Goal: Task Accomplishment & Management: Complete application form

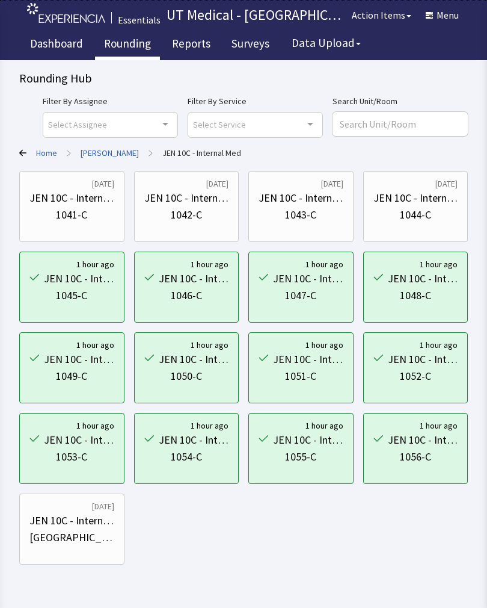
scroll to position [36, 0]
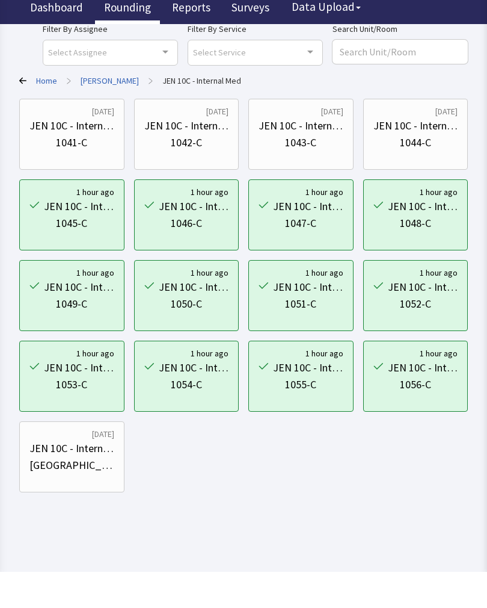
click at [480, 369] on div "Rounding Hub Filter By Assignee Select Assignee Clear Selection Maranda Batiste…" at bounding box center [243, 246] width 487 height 564
click at [484, 332] on div "Rounding Hub Filter By Assignee Select Assignee Clear Selection Maranda Batiste…" at bounding box center [243, 246] width 487 height 564
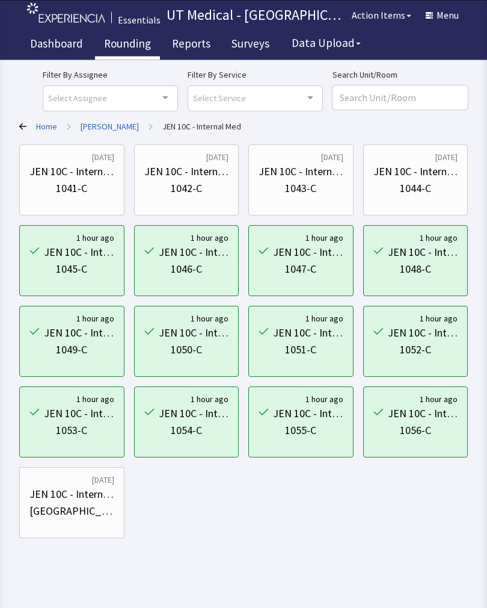
scroll to position [0, 0]
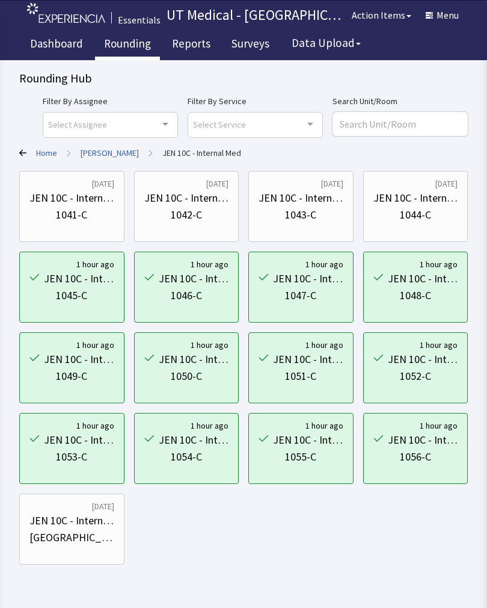
click at [93, 196] on div "JEN 10C - Internal Med" at bounding box center [71, 198] width 85 height 17
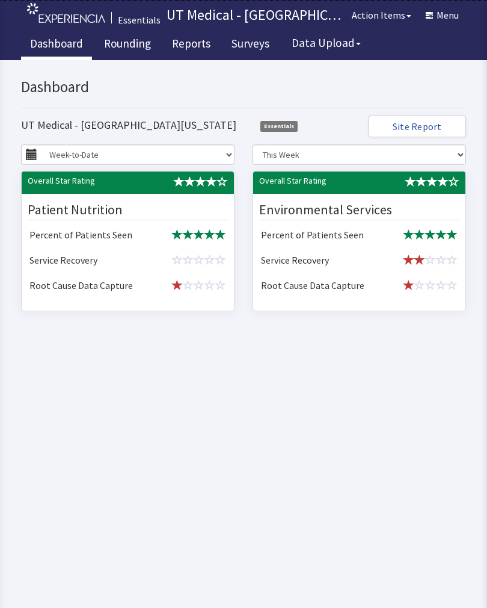
click at [127, 51] on link "Rounding" at bounding box center [127, 45] width 65 height 30
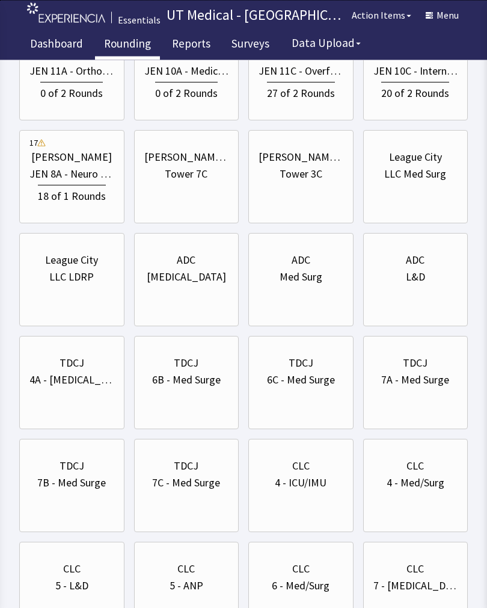
scroll to position [509, 0]
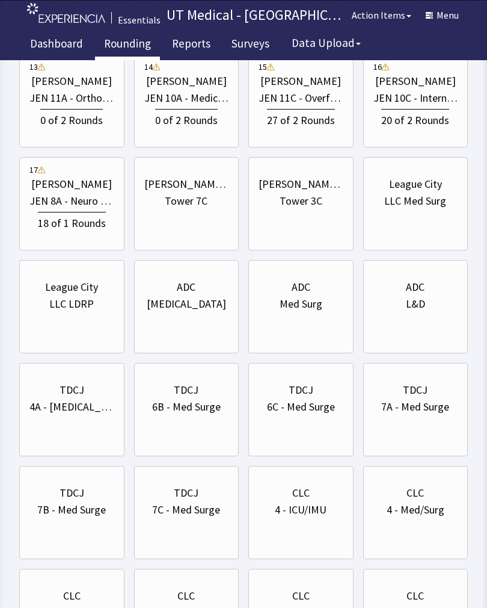
click at [437, 91] on div "JEN 10C - Internal Med" at bounding box center [416, 98] width 85 height 17
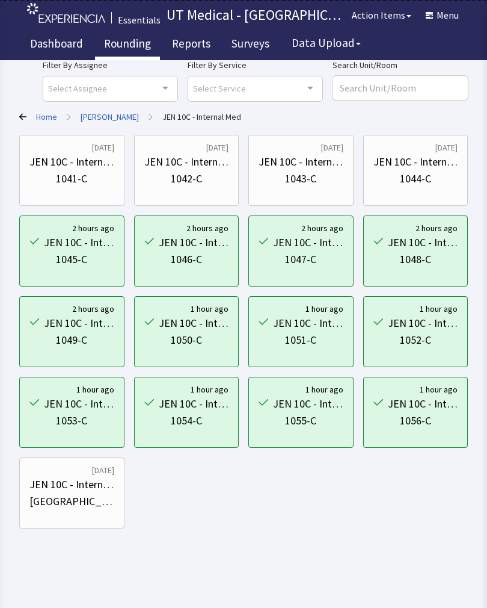
scroll to position [17, 0]
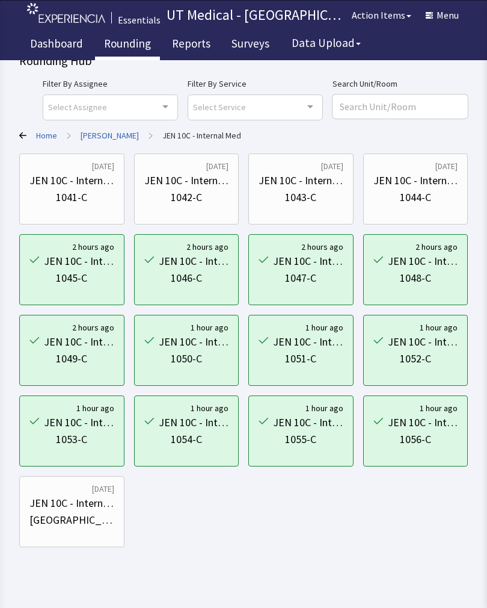
click at [76, 184] on div "JEN 10C - Internal Med" at bounding box center [71, 180] width 85 height 17
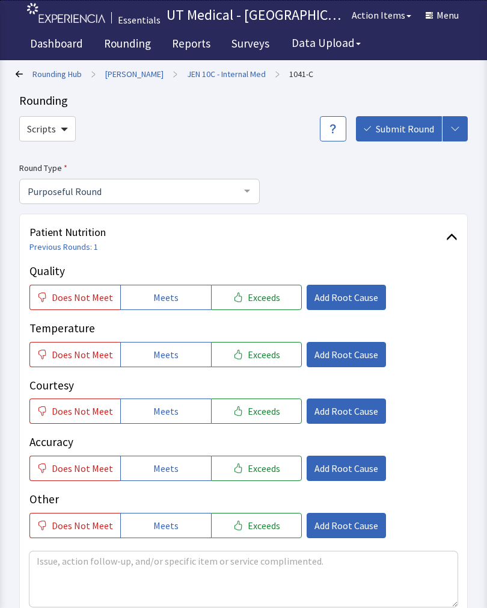
click at [264, 288] on button "Exceeds" at bounding box center [256, 297] width 91 height 25
click at [253, 365] on button "Exceeds" at bounding box center [256, 354] width 91 height 25
click at [258, 420] on button "Exceeds" at bounding box center [256, 410] width 91 height 25
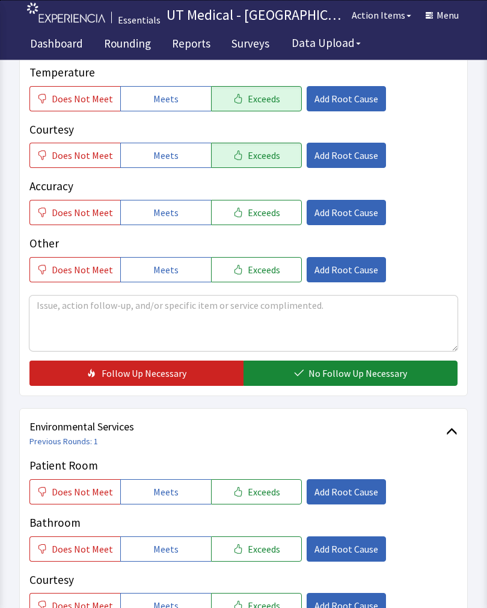
scroll to position [254, 0]
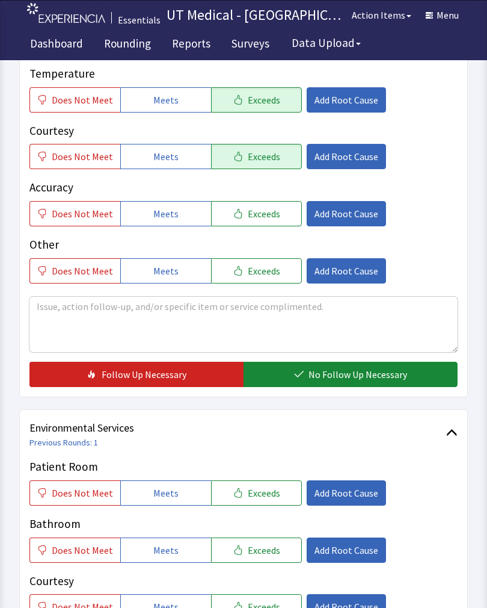
click at [347, 368] on span "No Follow Up Necessary" at bounding box center [358, 374] width 99 height 14
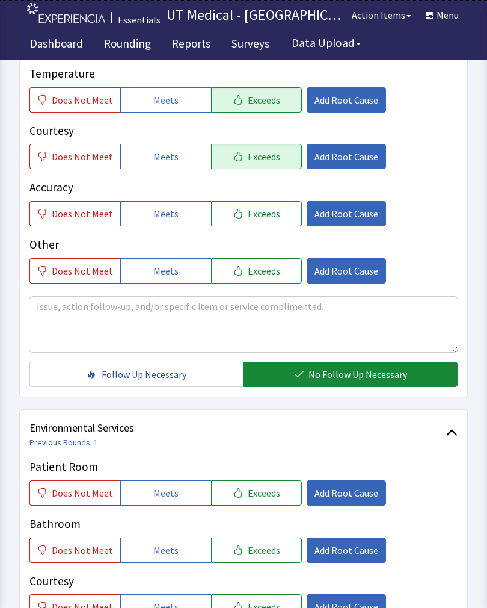
click at [273, 549] on button "Exceeds" at bounding box center [256, 549] width 91 height 25
click at [257, 494] on span "Exceeds" at bounding box center [264, 493] width 32 height 14
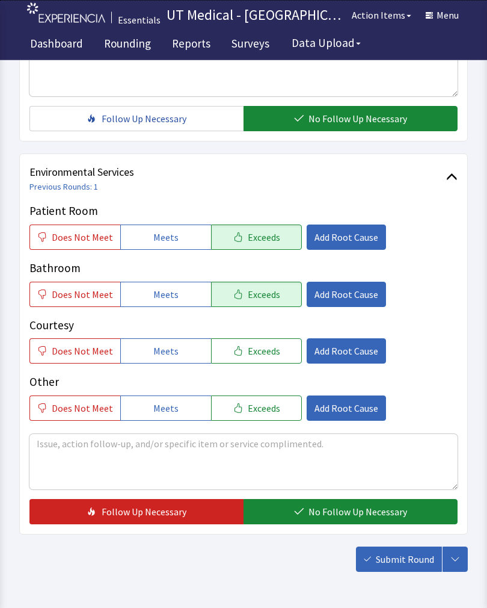
scroll to position [507, 0]
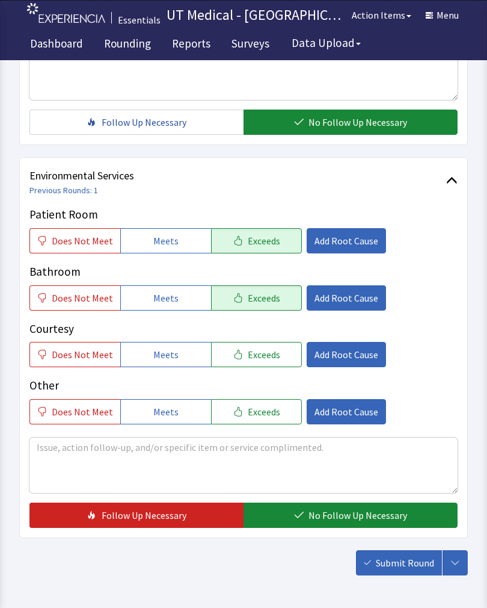
click at [266, 353] on span "Exceeds" at bounding box center [264, 354] width 32 height 14
click at [341, 513] on span "No Follow Up Necessary" at bounding box center [358, 515] width 99 height 14
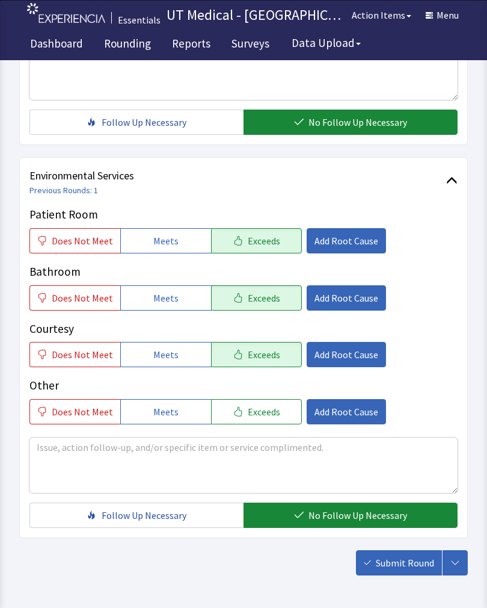
click at [395, 569] on span "Submit Round" at bounding box center [405, 562] width 58 height 14
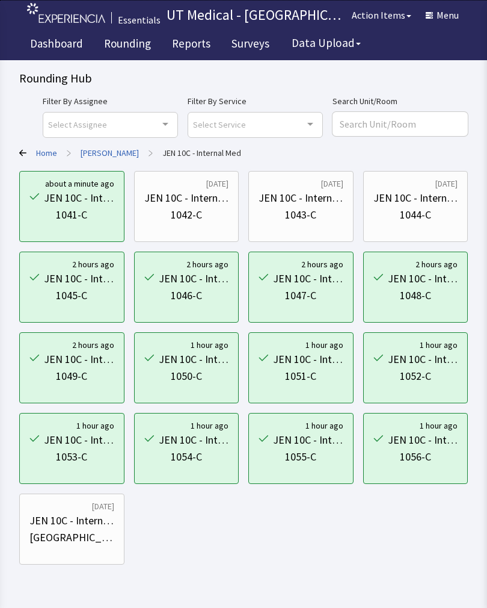
click at [200, 209] on div "1042-C" at bounding box center [186, 214] width 31 height 17
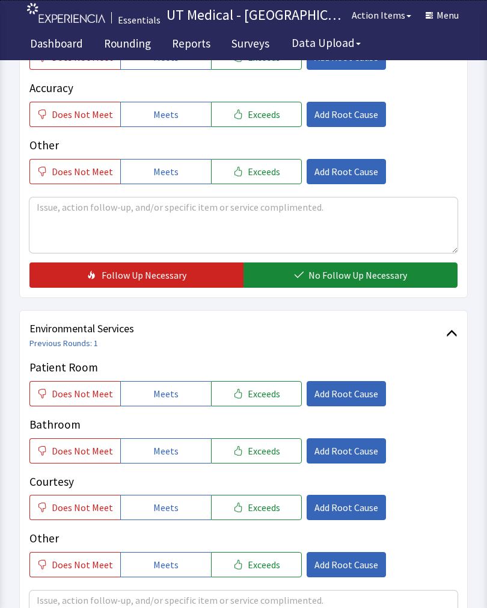
scroll to position [350, 0]
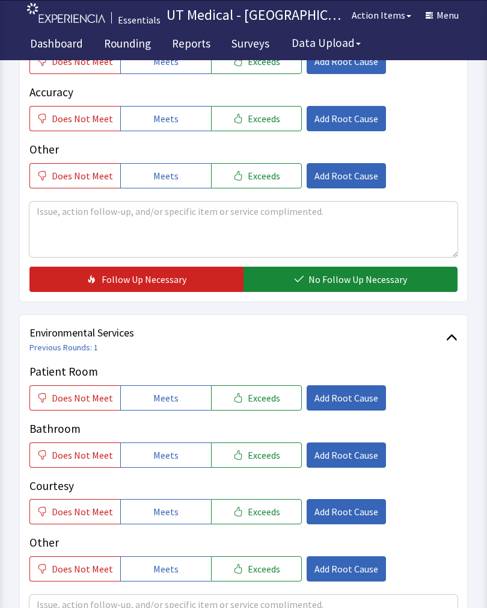
click at [264, 396] on span "Exceeds" at bounding box center [264, 397] width 32 height 14
click at [270, 451] on span "Exceeds" at bounding box center [264, 455] width 32 height 14
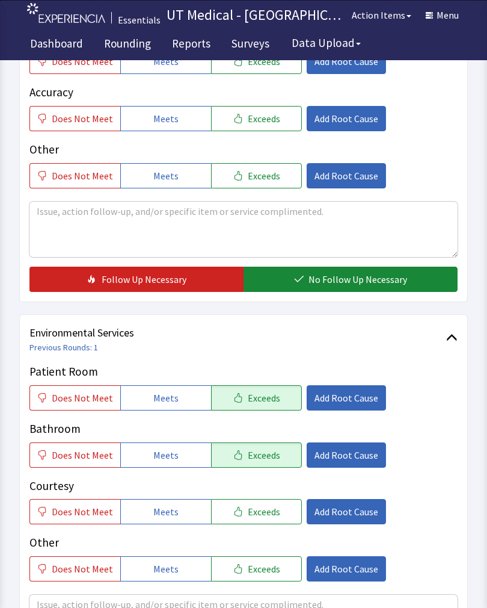
click at [268, 505] on span "Exceeds" at bounding box center [264, 511] width 32 height 14
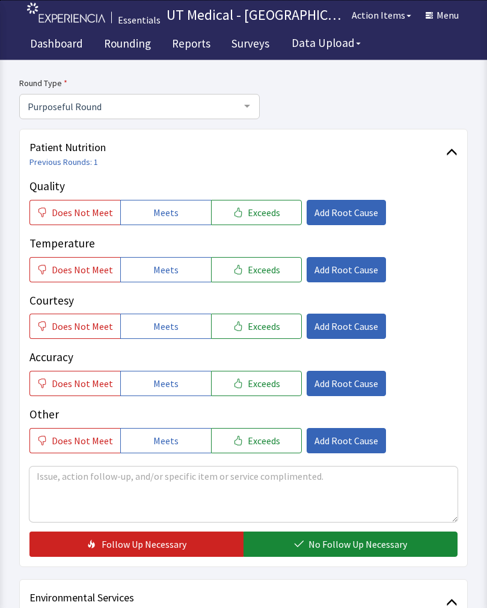
scroll to position [67, 0]
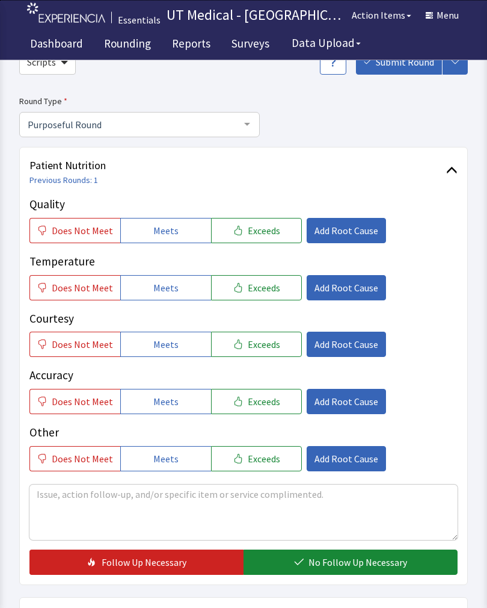
click at [267, 232] on span "Exceeds" at bounding box center [264, 231] width 32 height 14
click at [260, 283] on span "Exceeds" at bounding box center [264, 287] width 32 height 14
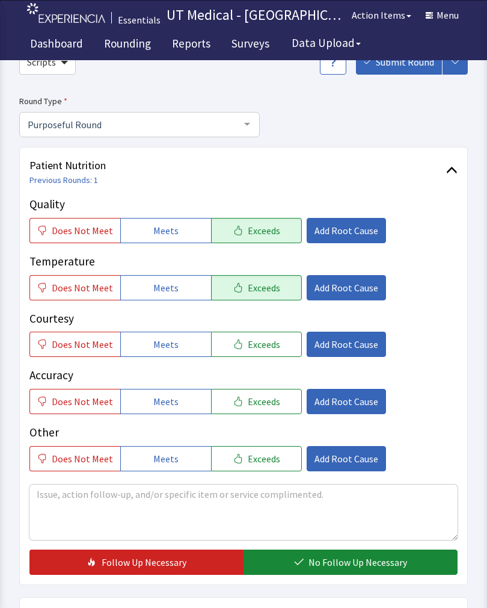
click at [264, 337] on span "Exceeds" at bounding box center [264, 344] width 32 height 14
click at [338, 557] on span "No Follow Up Necessary" at bounding box center [358, 562] width 99 height 14
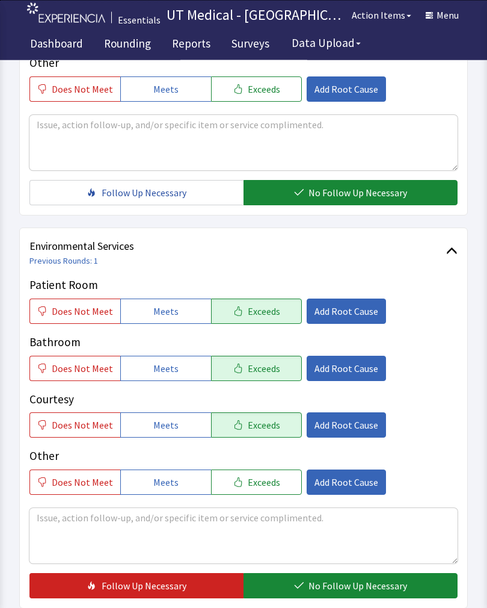
scroll to position [447, 0]
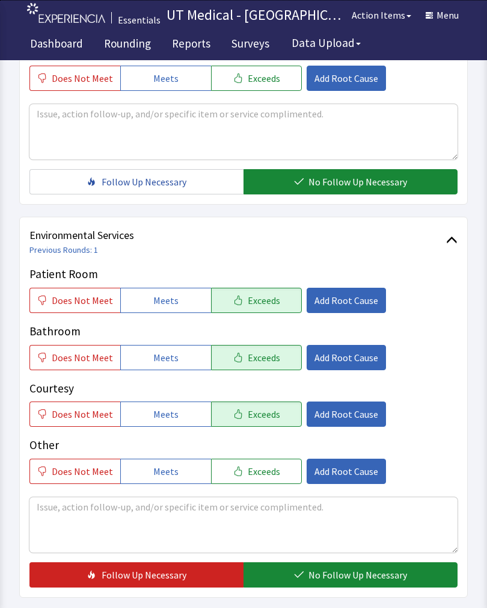
click at [344, 568] on span "No Follow Up Necessary" at bounding box center [358, 574] width 99 height 14
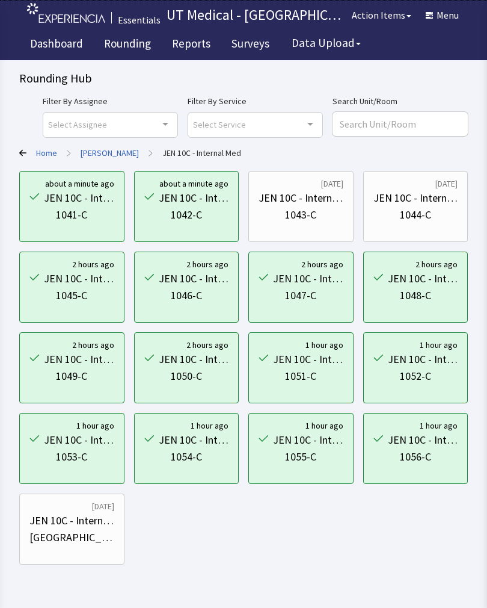
click at [317, 209] on div "1043-C" at bounding box center [301, 214] width 85 height 17
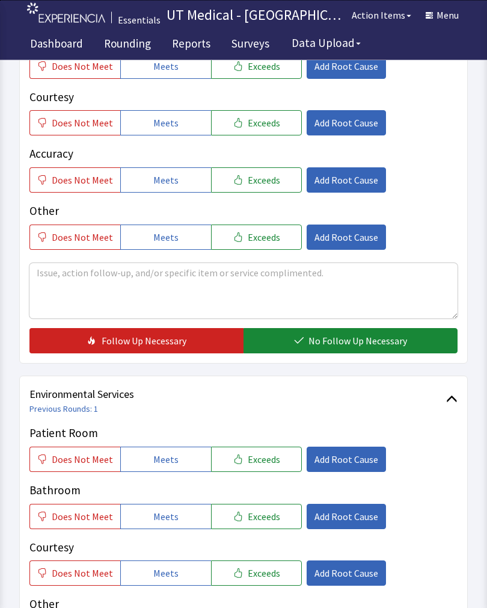
scroll to position [368, 0]
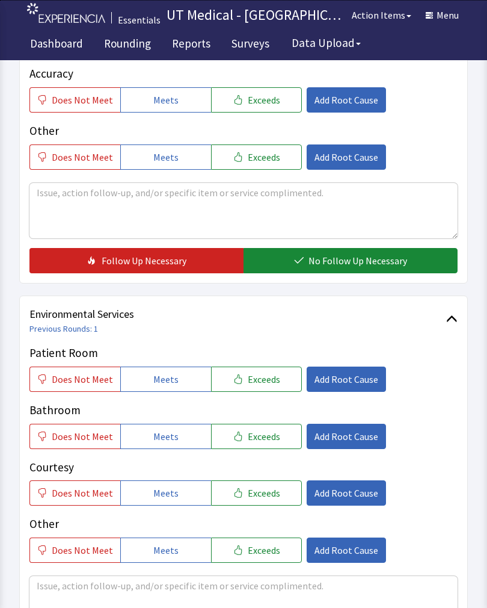
click at [276, 378] on button "Exceeds" at bounding box center [256, 378] width 91 height 25
click at [264, 446] on button "Exceeds" at bounding box center [256, 436] width 91 height 25
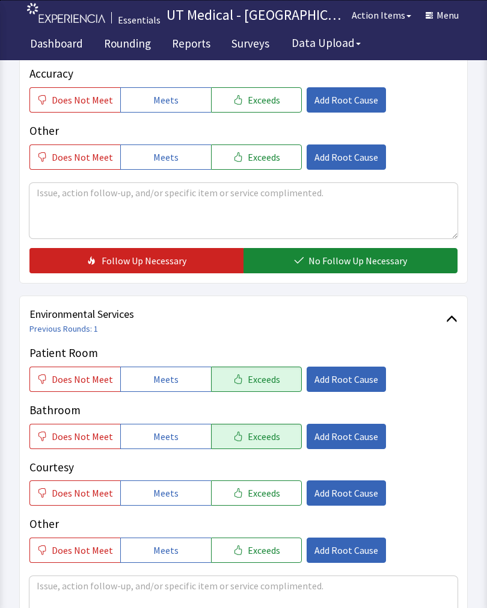
click at [270, 498] on span "Exceeds" at bounding box center [264, 493] width 32 height 14
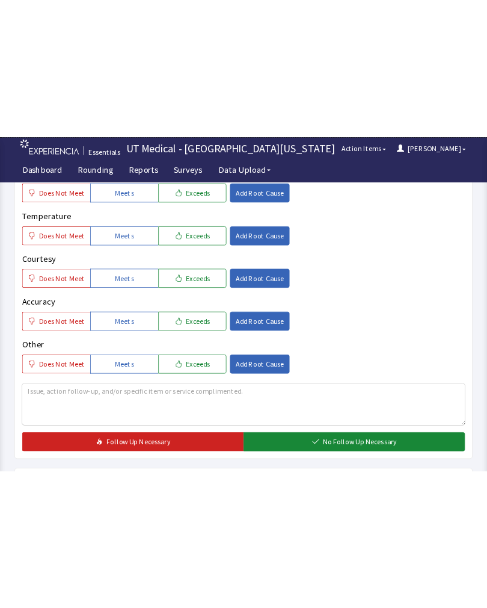
scroll to position [141, 0]
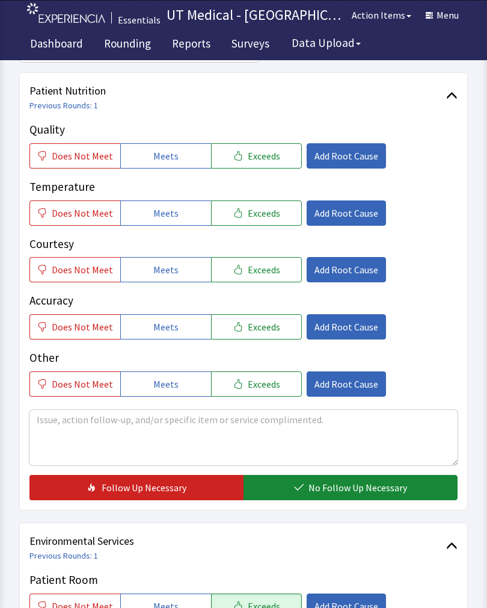
click at [267, 155] on span "Exceeds" at bounding box center [264, 156] width 32 height 14
click at [261, 215] on span "Exceeds" at bounding box center [264, 213] width 32 height 14
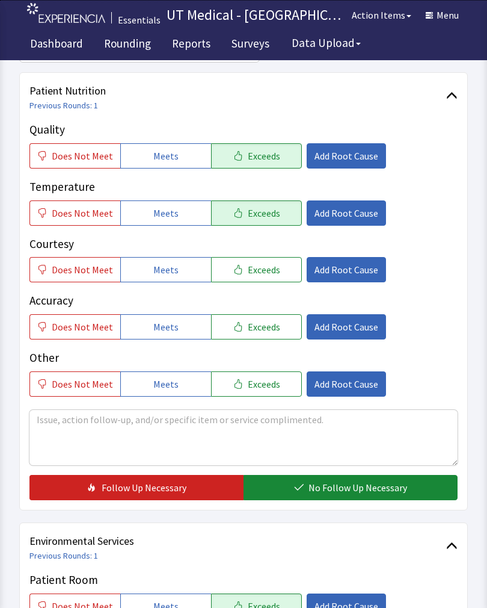
click at [265, 268] on span "Exceeds" at bounding box center [264, 269] width 32 height 14
click at [363, 481] on span "No Follow Up Necessary" at bounding box center [358, 487] width 99 height 14
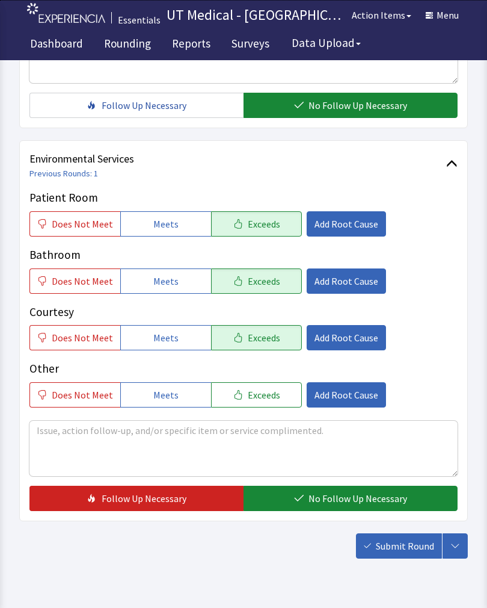
scroll to position [535, 0]
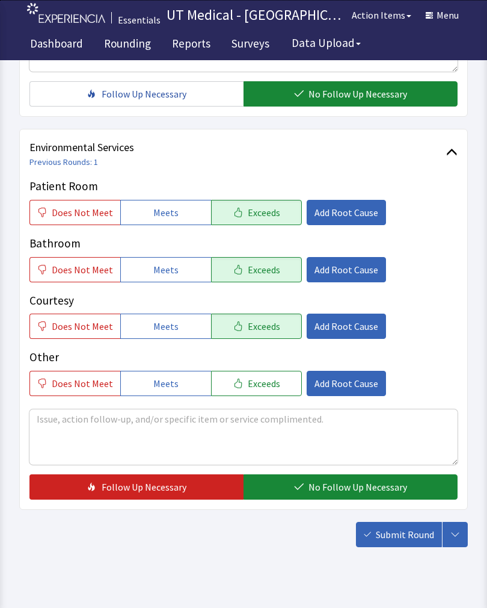
click at [335, 489] on span "No Follow Up Necessary" at bounding box center [358, 487] width 99 height 14
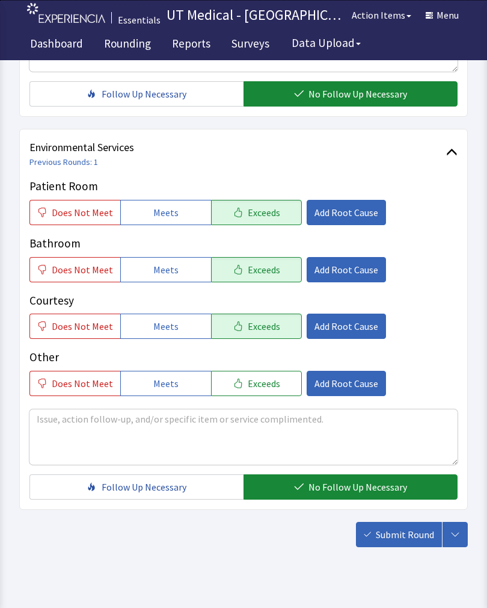
click at [414, 547] on button "Submit Round" at bounding box center [399, 534] width 86 height 25
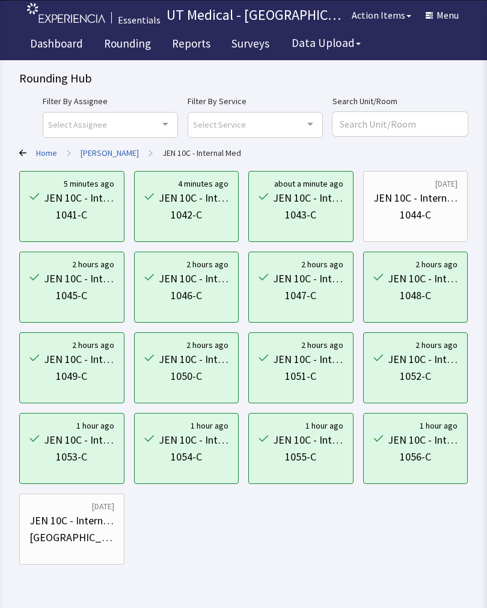
click at [426, 214] on div "1044-C" at bounding box center [415, 214] width 31 height 17
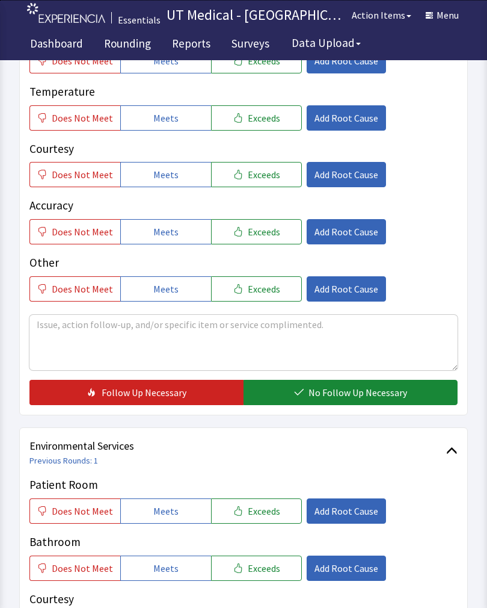
scroll to position [289, 0]
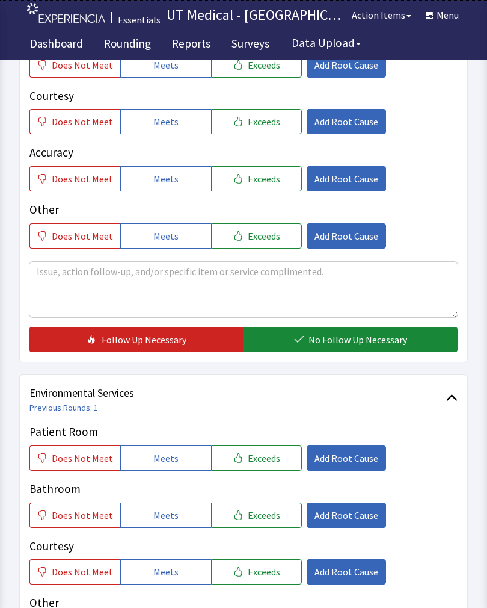
click at [273, 461] on button "Exceeds" at bounding box center [256, 457] width 91 height 25
click at [262, 517] on span "Exceeds" at bounding box center [264, 515] width 32 height 14
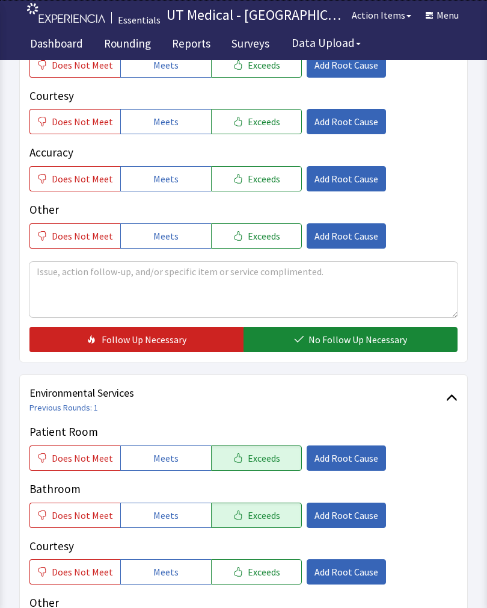
click at [261, 580] on button "Exceeds" at bounding box center [256, 571] width 91 height 25
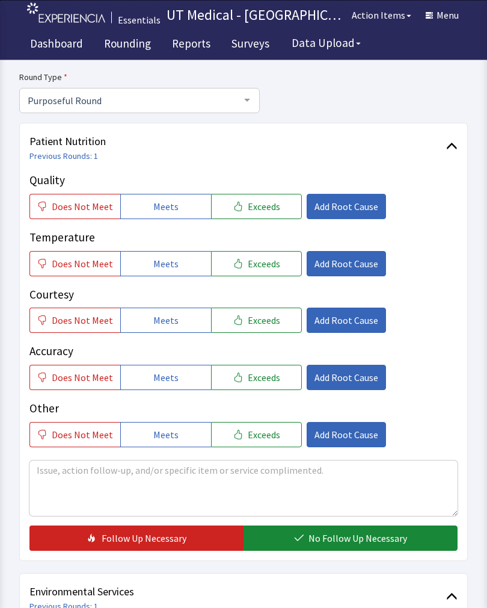
click at [268, 207] on span "Exceeds" at bounding box center [264, 207] width 32 height 14
click at [258, 269] on span "Exceeds" at bounding box center [264, 263] width 32 height 14
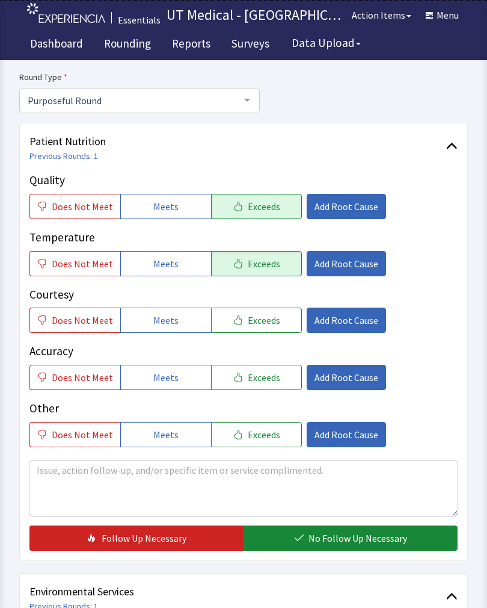
click at [267, 324] on span "Exceeds" at bounding box center [264, 320] width 32 height 14
click at [368, 537] on span "No Follow Up Necessary" at bounding box center [358, 538] width 99 height 14
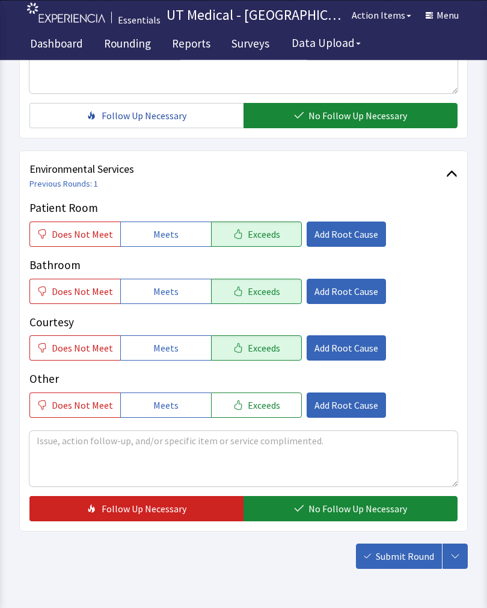
scroll to position [514, 0]
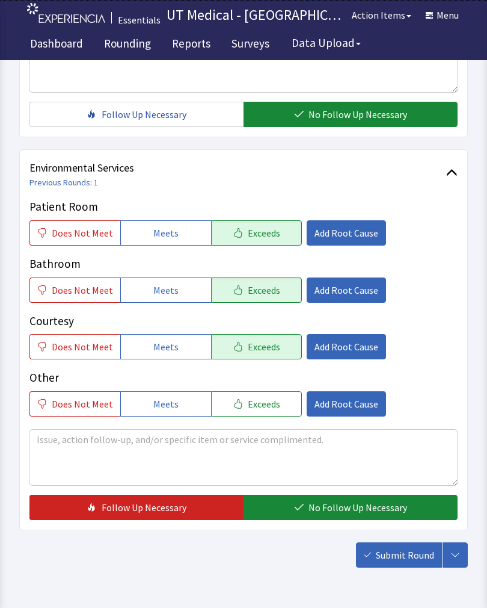
click at [348, 507] on span "No Follow Up Necessary" at bounding box center [358, 507] width 99 height 14
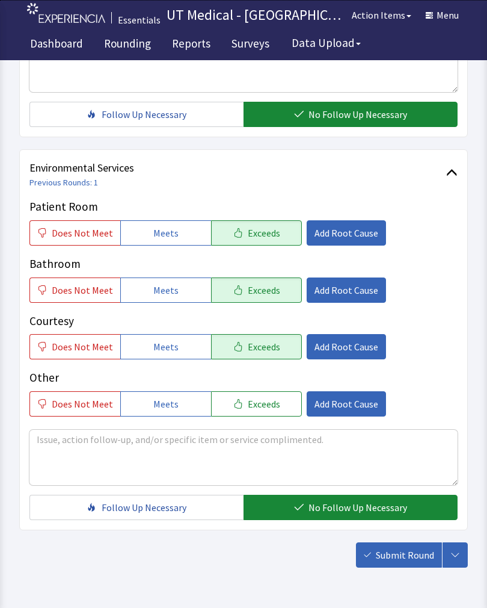
click at [401, 557] on span "Submit Round" at bounding box center [405, 554] width 58 height 14
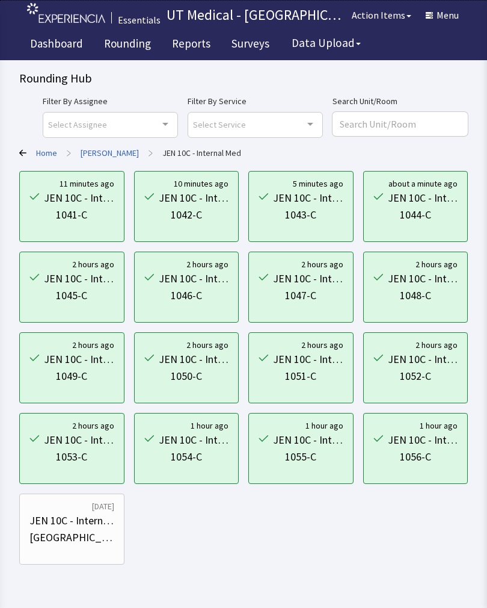
click at [46, 148] on link "Home" at bounding box center [46, 153] width 21 height 12
